Goal: Find specific page/section: Find specific page/section

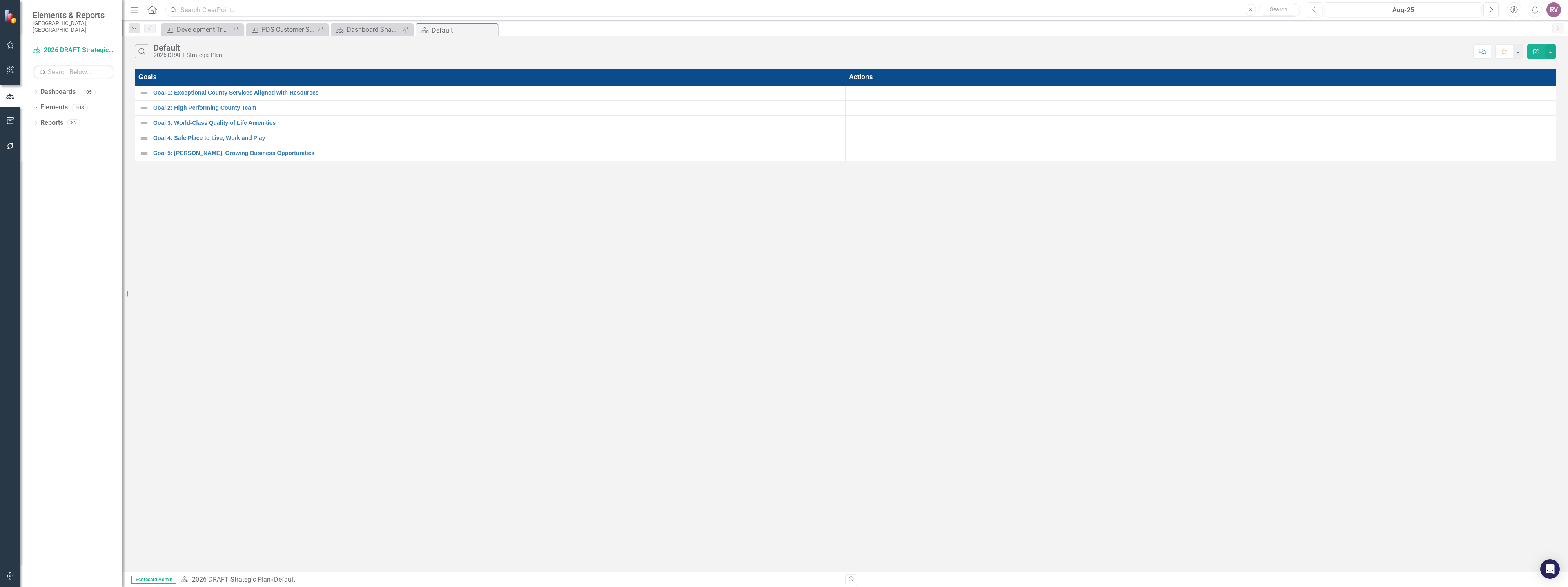
click at [312, 12] on input "text" at bounding box center [733, 10] width 1136 height 14
paste input "Initial Review Only into % of Land Development Initial Reviews On Time Monthly"
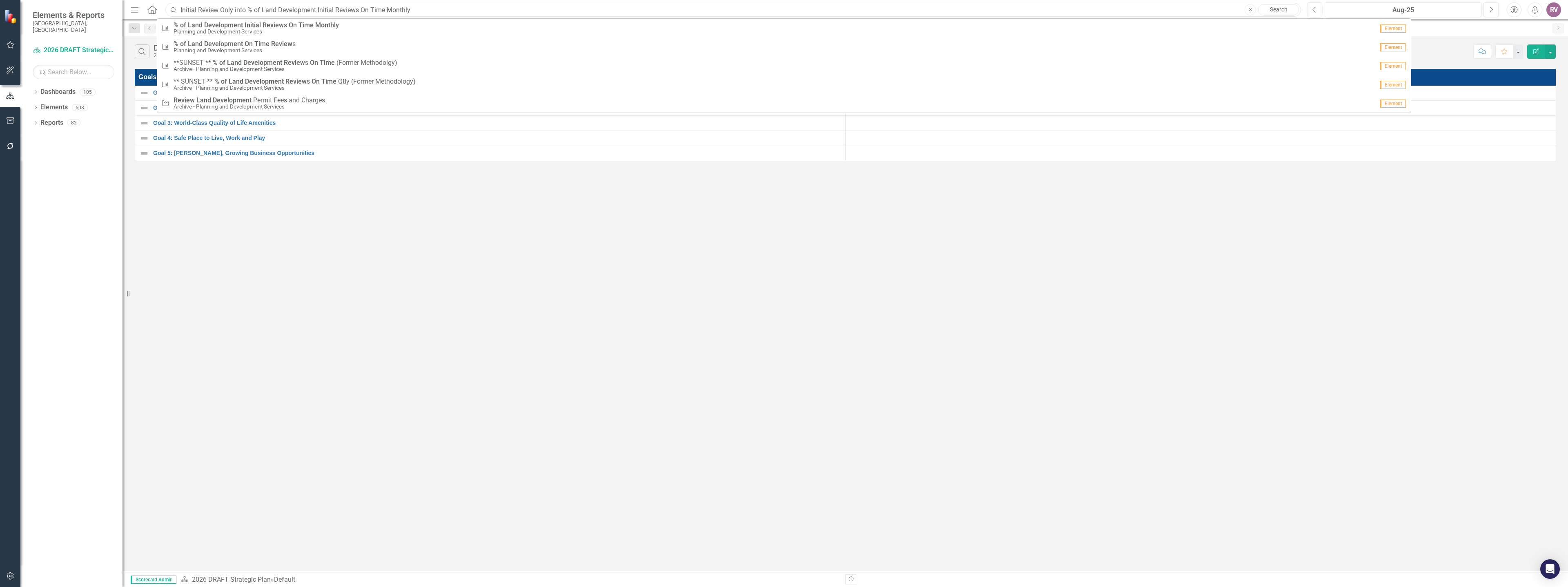
type input "Initial Review Only into % of Land Development Initial Reviews On Time Monthly"
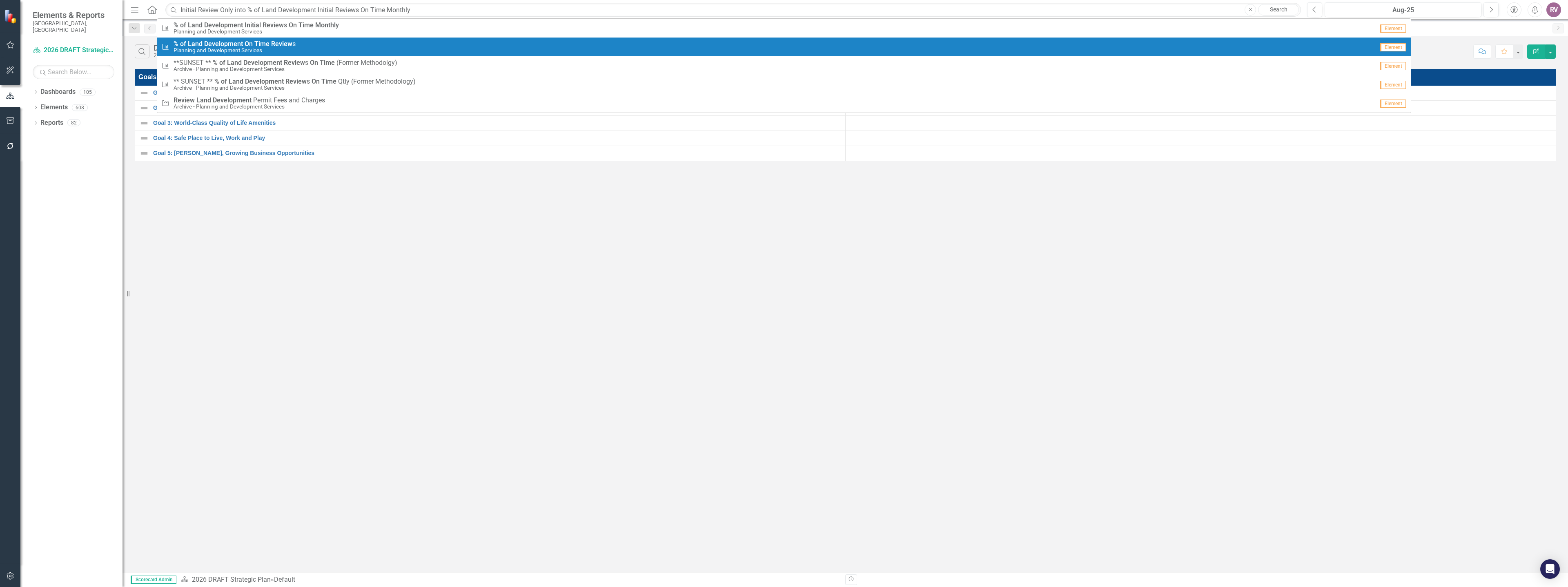
click at [317, 43] on div "Measure % of Land Development On Time Review s Planning and Development Services" at bounding box center [768, 47] width 1213 height 13
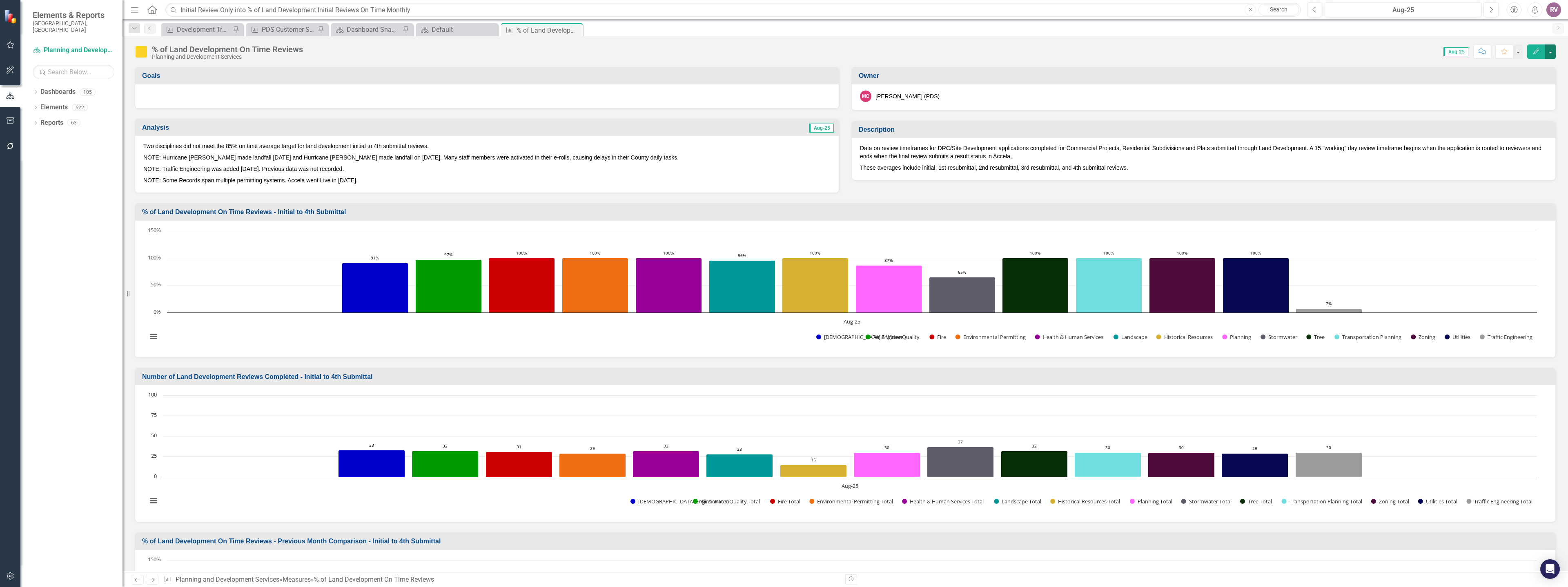
click at [1553, 49] on button "button" at bounding box center [1550, 51] width 10 height 14
click at [1346, 60] on div "% of Land Development On Time Reviews Planning and Development Services Score: …" at bounding box center [845, 49] width 1446 height 24
drag, startPoint x: 544, startPoint y: 31, endPoint x: 513, endPoint y: 47, distance: 34.9
click at [513, 47] on div "Score: 0.00 Aug-25 Completed Comment Favorite Edit" at bounding box center [931, 51] width 1248 height 14
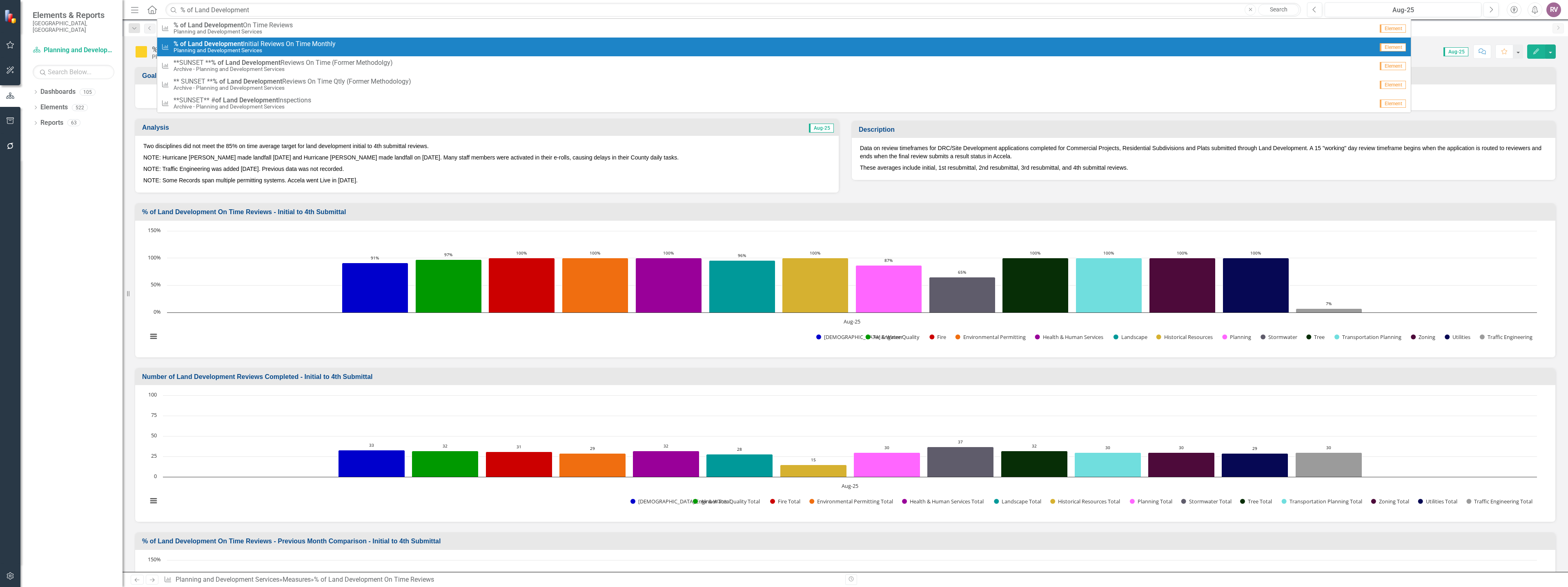
click at [265, 44] on span "% of Land Development Initial Reviews On Time Monthly" at bounding box center [254, 44] width 162 height 7
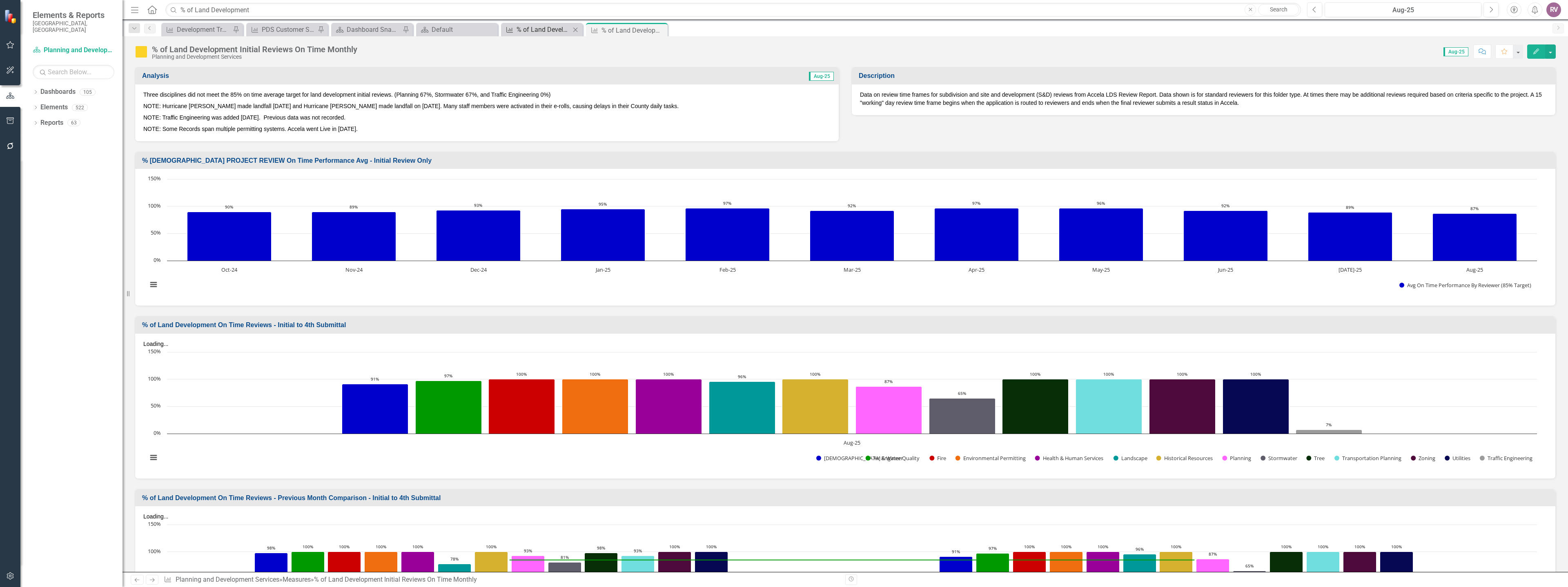
click at [546, 31] on div "% of Land Development On Time Reviews" at bounding box center [544, 29] width 54 height 10
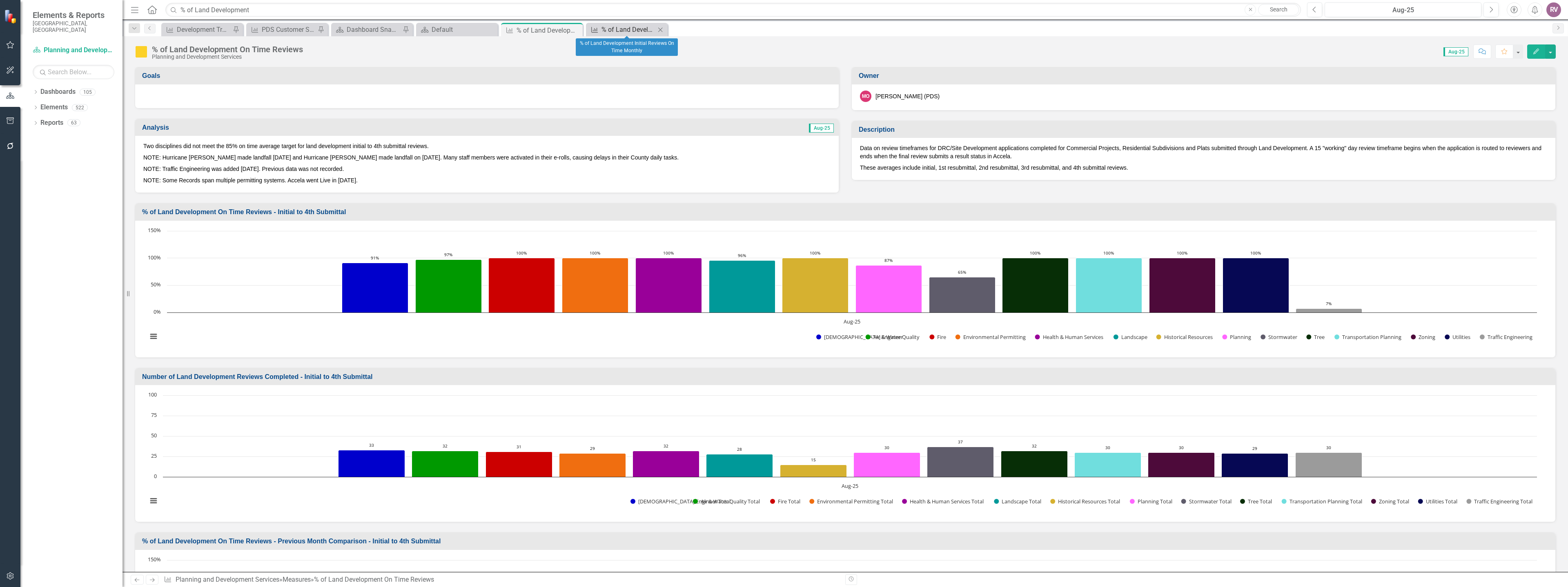
click at [618, 30] on div "% of Land Development Initial Reviews On Time Monthly" at bounding box center [628, 29] width 54 height 10
